Goal: Task Accomplishment & Management: Manage account settings

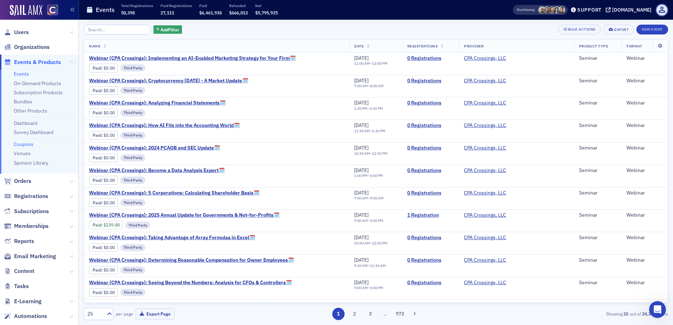
scroll to position [349, 0]
click at [24, 75] on link "Events" at bounding box center [21, 74] width 15 height 6
click at [27, 83] on link "On-Demand Products" at bounding box center [38, 83] width 48 height 6
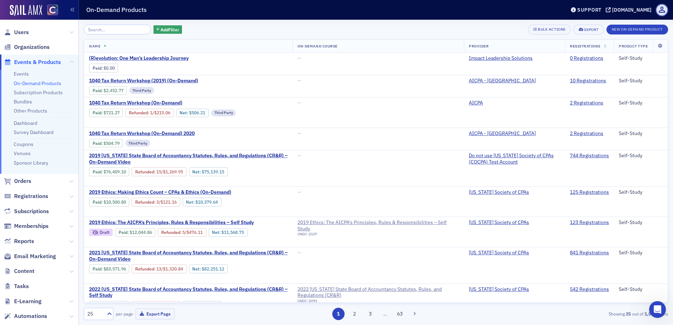
scroll to position [331, 0]
click at [35, 93] on link "Subscription Products" at bounding box center [38, 92] width 49 height 6
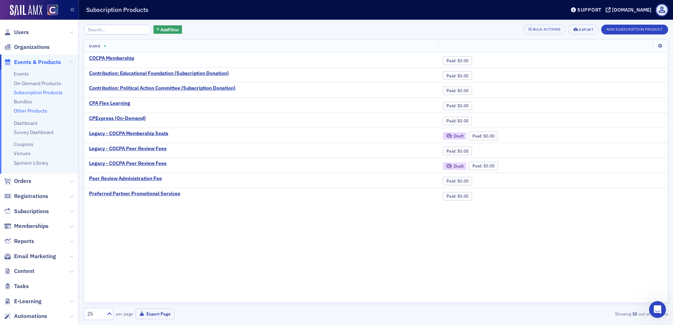
click at [39, 113] on link "Other Products" at bounding box center [30, 111] width 33 height 6
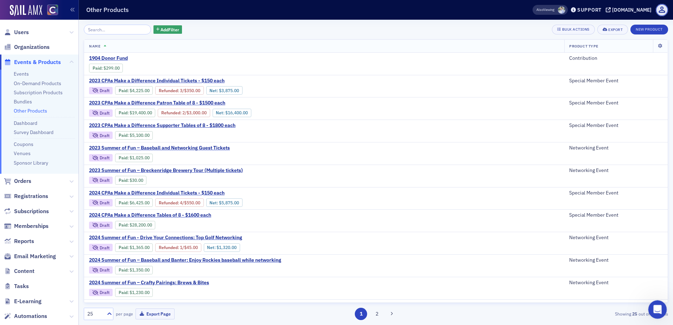
drag, startPoint x: 660, startPoint y: 282, endPoint x: 1287, endPoint y: 571, distance: 691.0
click at [648, 300] on html at bounding box center [656, 308] width 17 height 17
drag, startPoint x: 11, startPoint y: 10, endPoint x: 537, endPoint y: 314, distance: 607.7
click at [509, 312] on div "Showing 25 out of 43 items" at bounding box center [573, 314] width 190 height 6
click at [659, 310] on icon "Open Intercom Messenger" at bounding box center [657, 309] width 12 height 12
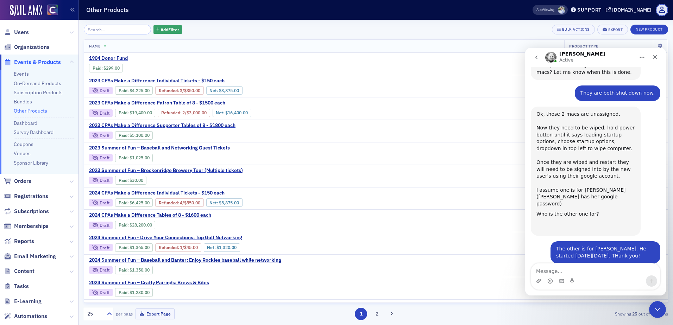
scroll to position [331, 0]
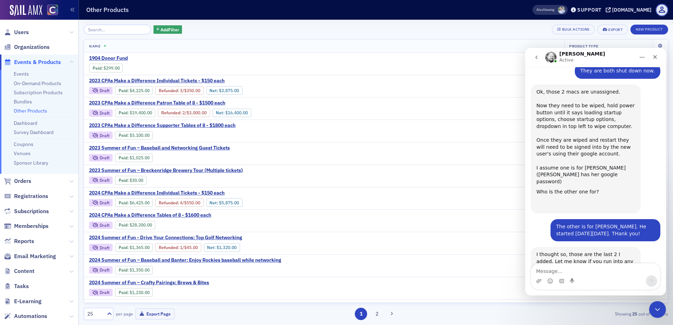
click at [643, 58] on icon "Home" at bounding box center [642, 57] width 5 height 1
click at [654, 58] on icon "Close" at bounding box center [655, 57] width 4 height 4
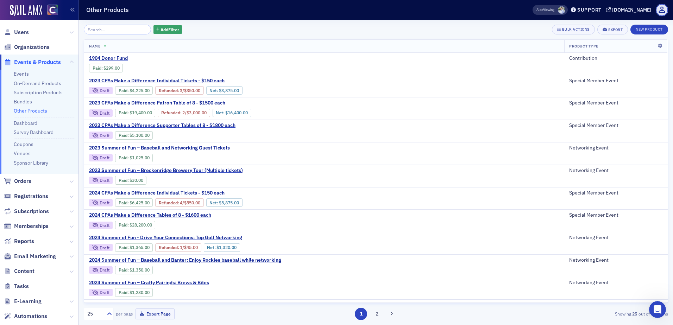
scroll to position [311, 0]
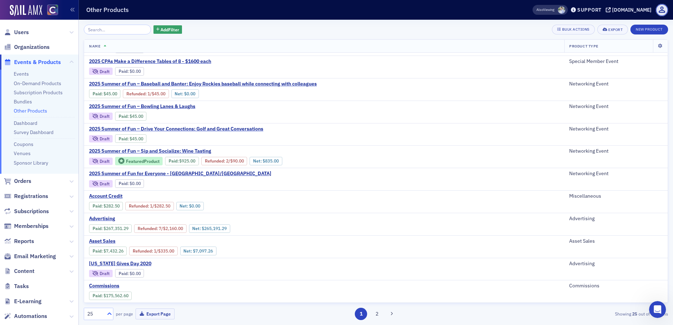
click at [108, 312] on icon at bounding box center [109, 313] width 7 height 7
click at [100, 269] on div "100" at bounding box center [98, 270] width 20 height 7
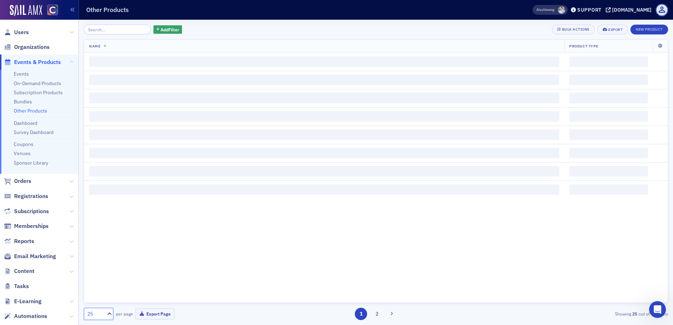
scroll to position [0, 0]
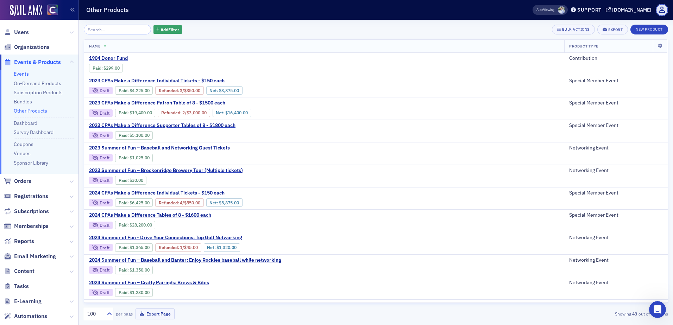
click at [26, 76] on link "Events" at bounding box center [21, 74] width 15 height 6
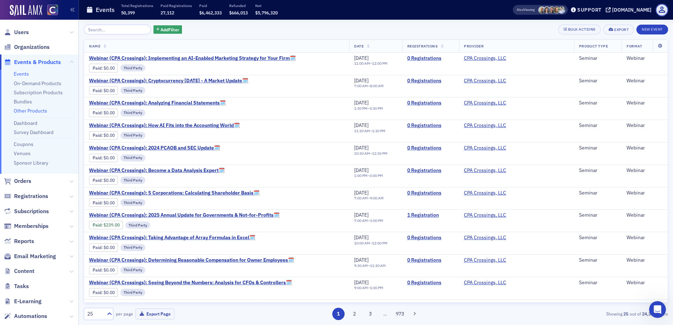
click at [26, 111] on link "Other Products" at bounding box center [30, 111] width 33 height 6
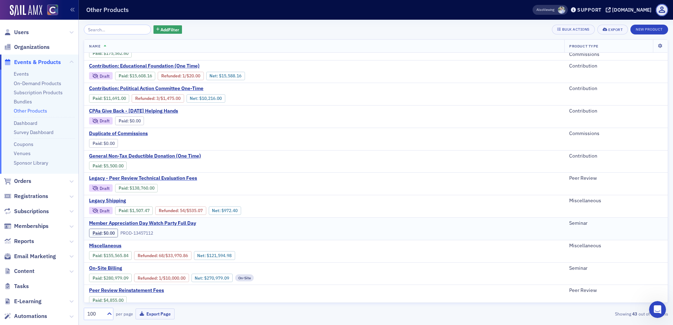
scroll to position [563, 0]
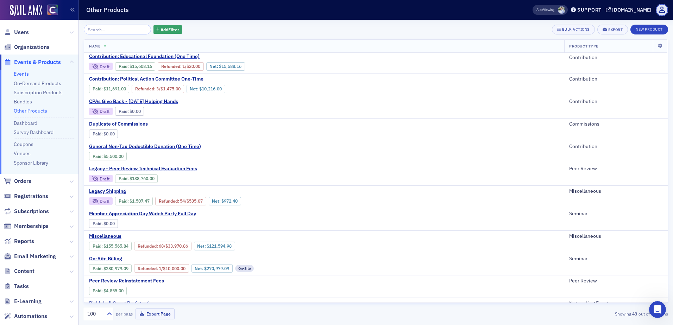
click at [23, 76] on link "Events" at bounding box center [21, 74] width 15 height 6
click at [27, 84] on link "On-Demand Products" at bounding box center [38, 83] width 48 height 6
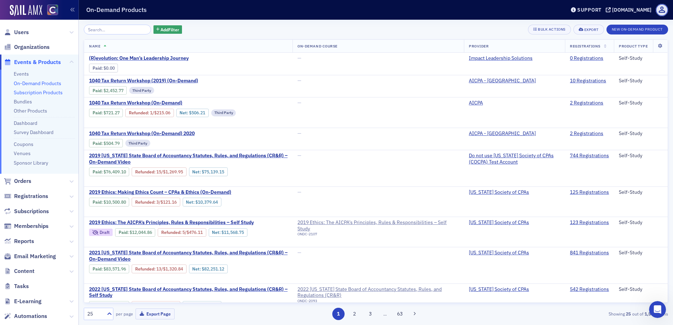
click at [32, 91] on link "Subscription Products" at bounding box center [38, 92] width 49 height 6
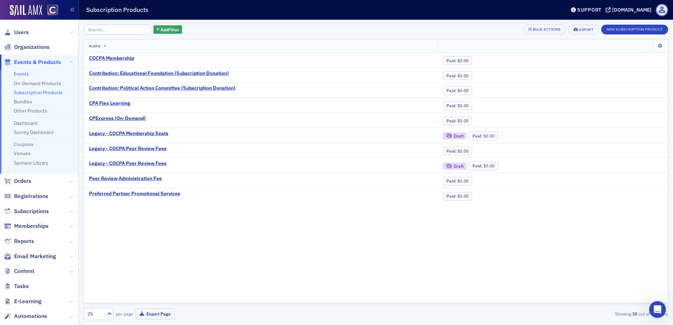
click at [23, 73] on link "Events" at bounding box center [21, 74] width 15 height 6
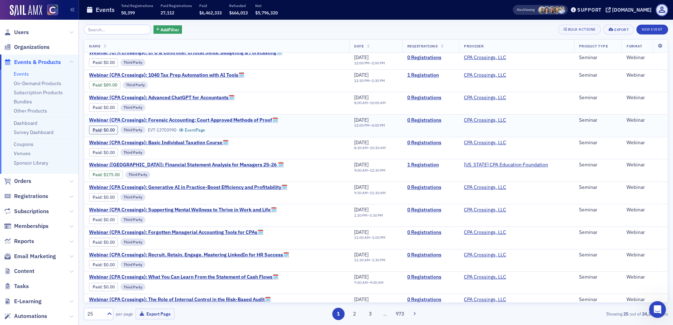
scroll to position [311, 0]
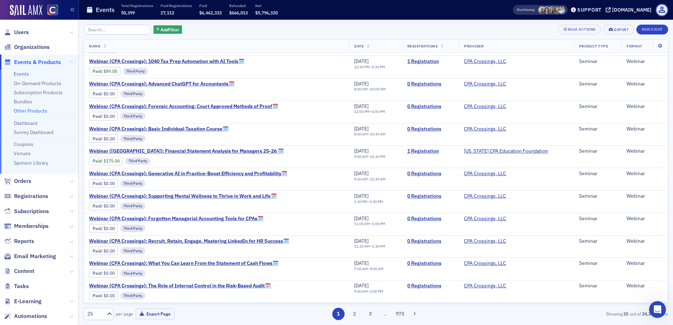
click at [34, 111] on link "Other Products" at bounding box center [30, 111] width 33 height 6
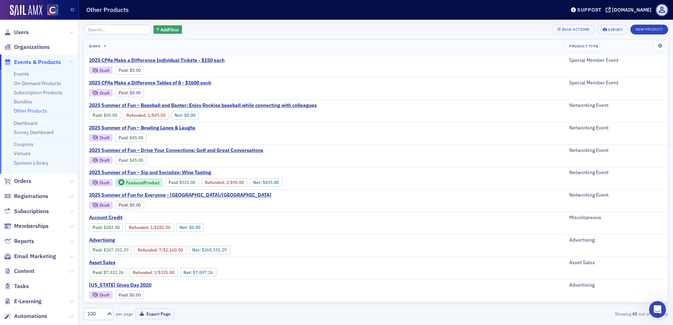
scroll to position [176, 0]
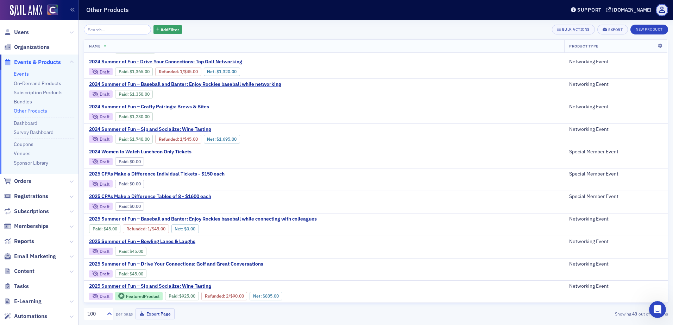
click at [25, 74] on link "Events" at bounding box center [21, 74] width 15 height 6
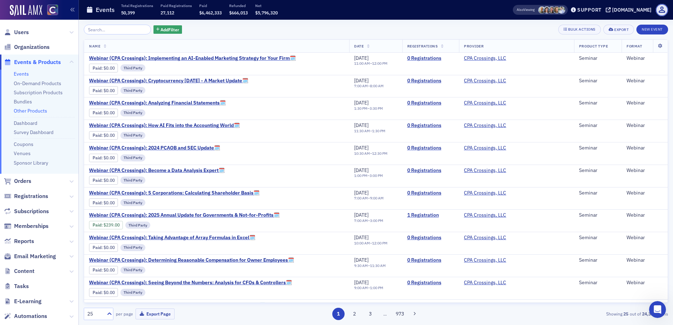
click at [39, 110] on link "Other Products" at bounding box center [30, 111] width 33 height 6
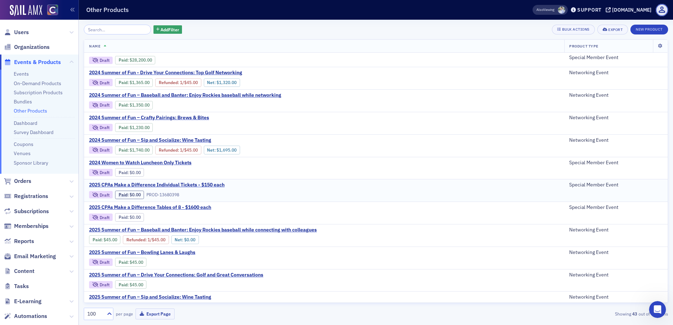
scroll to position [176, 0]
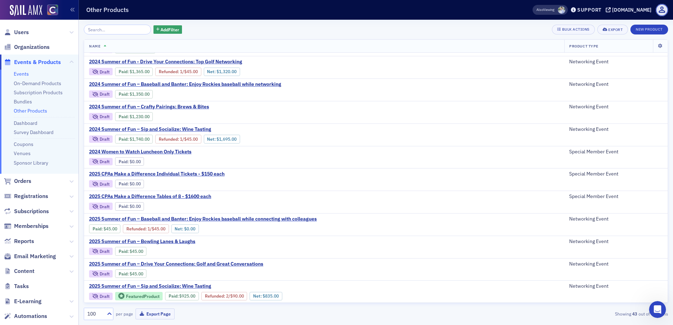
click at [22, 75] on link "Events" at bounding box center [21, 74] width 15 height 6
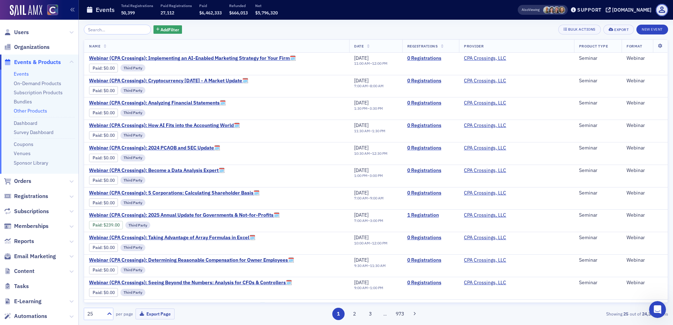
click at [29, 111] on link "Other Products" at bounding box center [30, 111] width 33 height 6
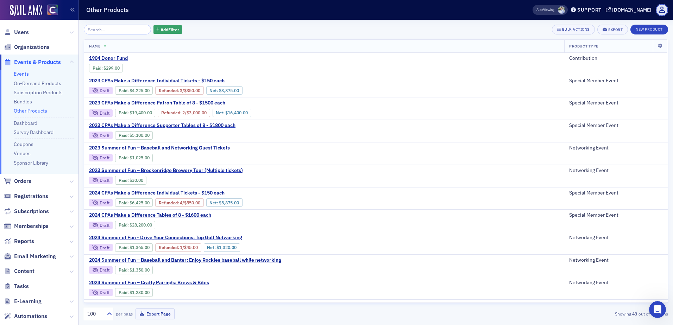
click at [18, 74] on link "Events" at bounding box center [21, 74] width 15 height 6
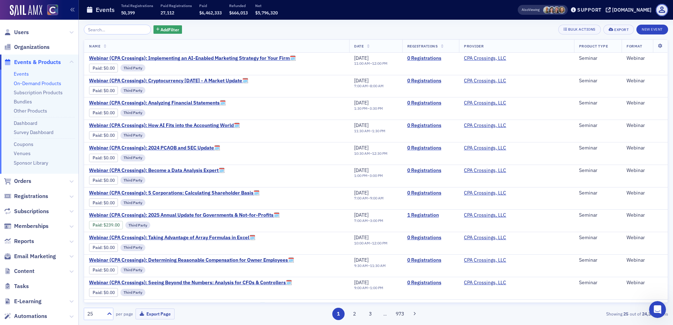
click at [20, 82] on link "On-Demand Products" at bounding box center [38, 83] width 48 height 6
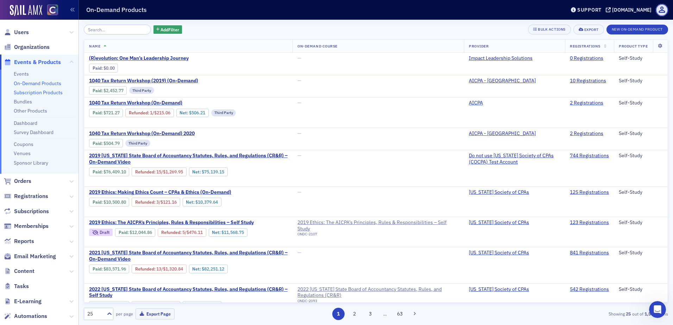
click at [31, 93] on link "Subscription Products" at bounding box center [38, 92] width 49 height 6
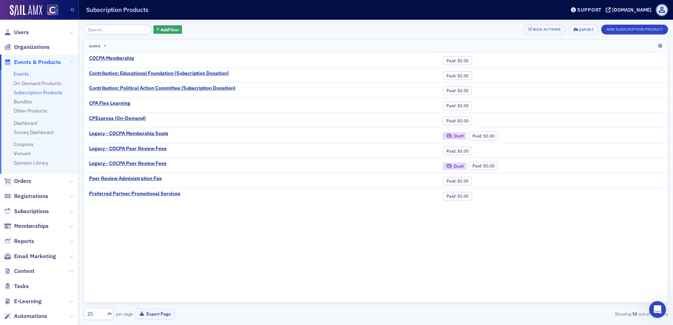
click at [22, 75] on link "Events" at bounding box center [21, 74] width 15 height 6
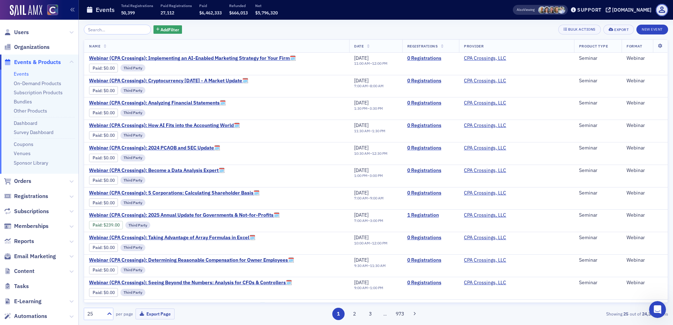
click at [27, 117] on li "Dashboard" at bounding box center [44, 122] width 61 height 10
click at [26, 110] on link "Other Products" at bounding box center [30, 111] width 33 height 6
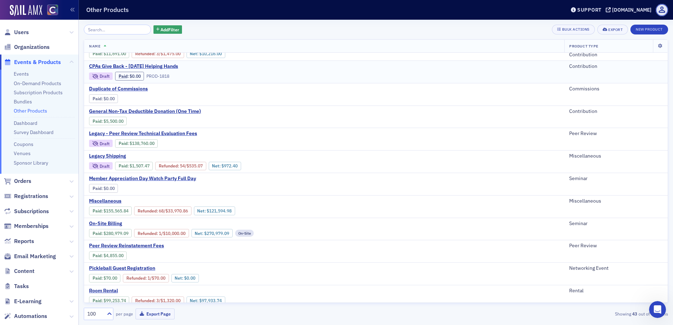
scroll to position [716, 0]
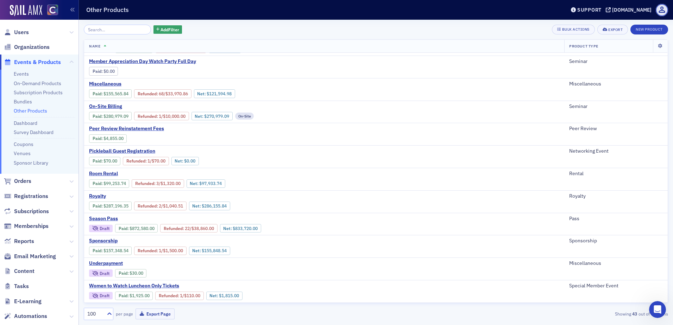
click at [637, 44] on th "Product Type" at bounding box center [608, 46] width 89 height 13
click at [654, 48] on icon at bounding box center [660, 46] width 14 height 4
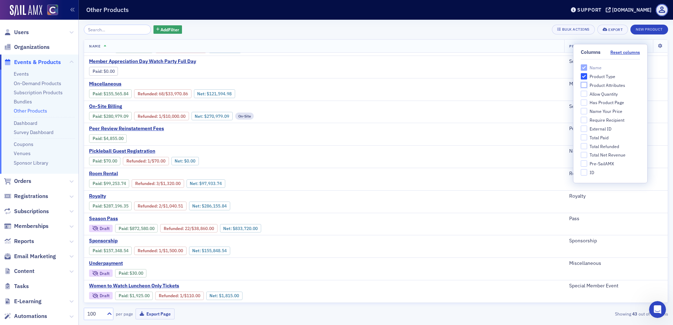
click at [585, 86] on input "Product Attributes" at bounding box center [584, 85] width 6 height 6
checkbox input "true"
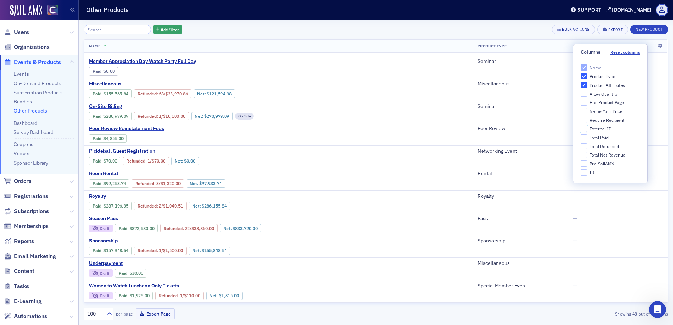
click at [583, 129] on input "External ID" at bounding box center [584, 129] width 6 height 6
checkbox input "true"
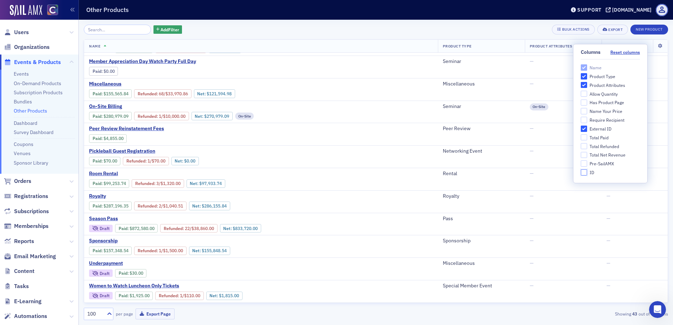
click at [584, 173] on input "ID" at bounding box center [584, 172] width 6 height 6
checkbox input "true"
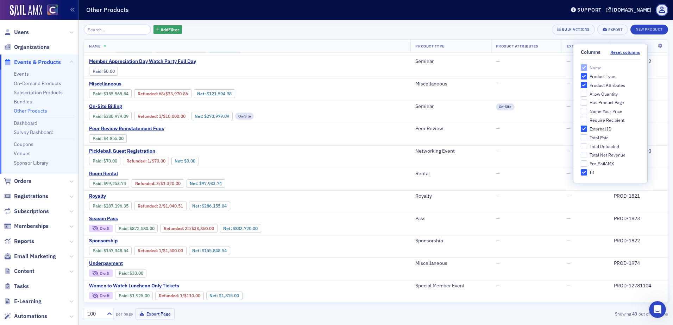
click at [519, 32] on div "Add Filter Bulk Actions Export New Product" at bounding box center [376, 30] width 584 height 10
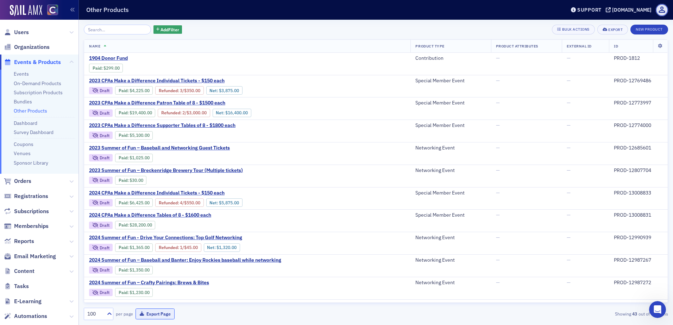
click at [163, 315] on button "Export Page" at bounding box center [155, 314] width 39 height 11
